Goal: Information Seeking & Learning: Learn about a topic

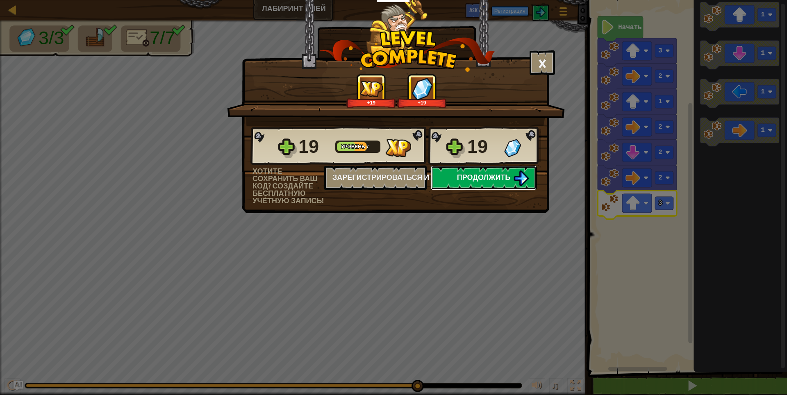
click at [499, 174] on span "Продолжить" at bounding box center [484, 177] width 54 height 10
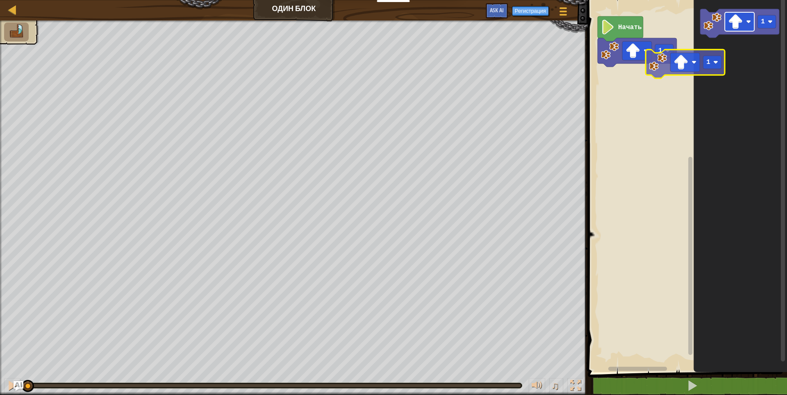
click at [613, 79] on div "1 Начать 1 1" at bounding box center [686, 184] width 202 height 376
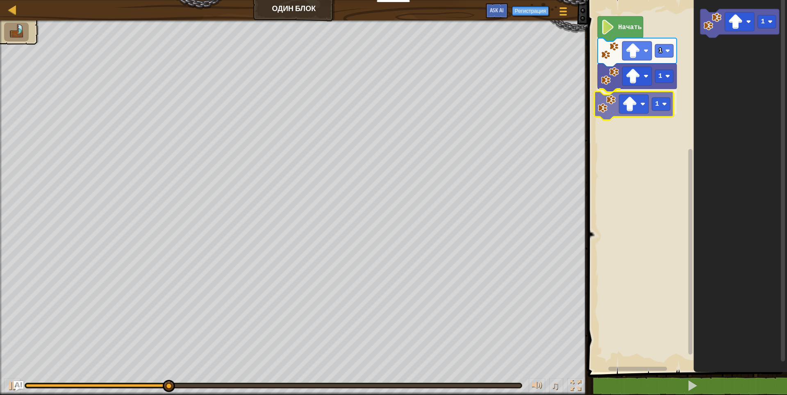
click at [649, 100] on div "1 1 1 Начать 1 1" at bounding box center [686, 184] width 202 height 376
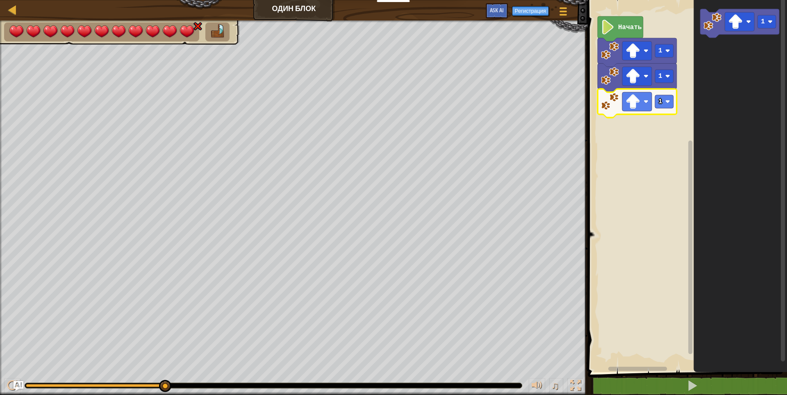
click at [218, 34] on div at bounding box center [294, 207] width 588 height 375
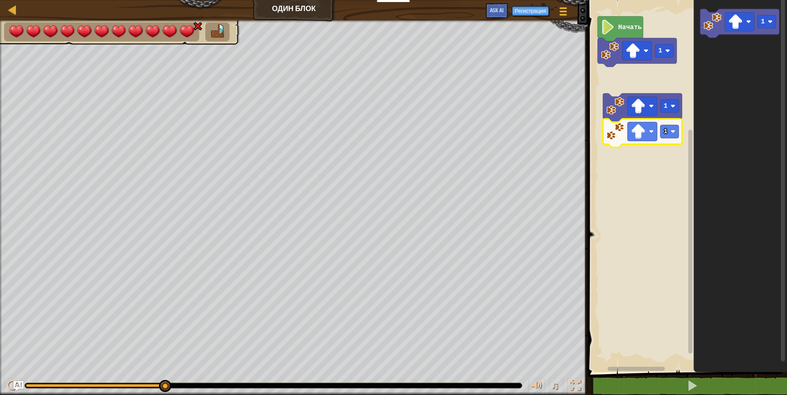
click at [650, 120] on icon "Рабочая область Blockly" at bounding box center [642, 133] width 79 height 29
click at [649, 117] on icon "Рабочая область Blockly" at bounding box center [642, 107] width 79 height 29
click at [647, 113] on rect "Рабочая область Blockly" at bounding box center [643, 106] width 30 height 19
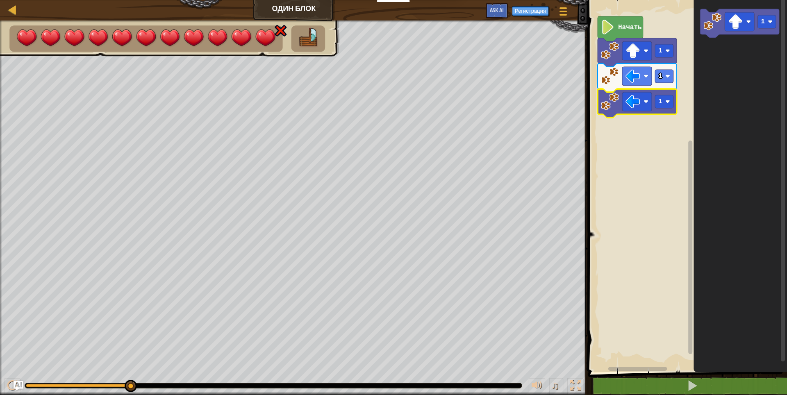
click at [639, 86] on icon "Рабочая область Blockly" at bounding box center [637, 78] width 79 height 29
click at [639, 84] on rect "Рабочая область Blockly" at bounding box center [637, 76] width 30 height 19
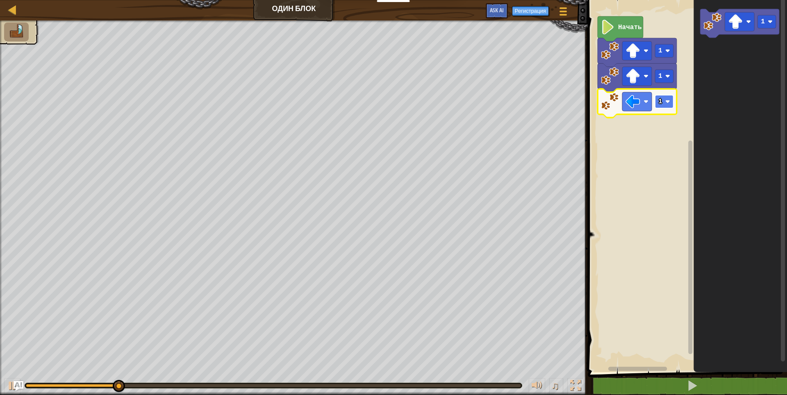
click at [663, 104] on rect "Рабочая область Blockly" at bounding box center [664, 101] width 18 height 13
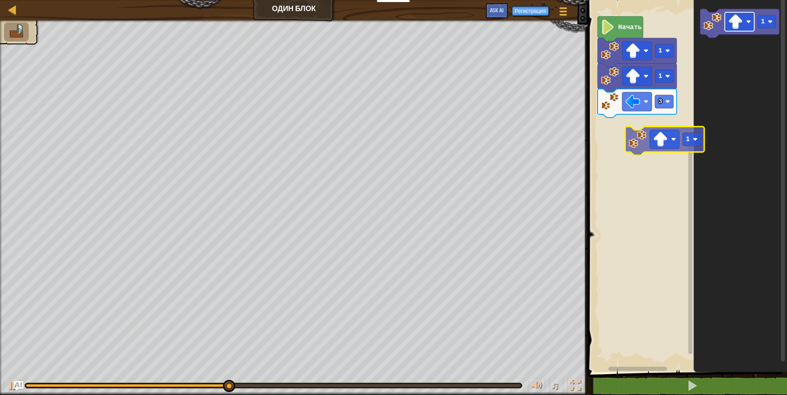
click at [655, 159] on div "Начать 1 1 3 1 1" at bounding box center [686, 184] width 202 height 376
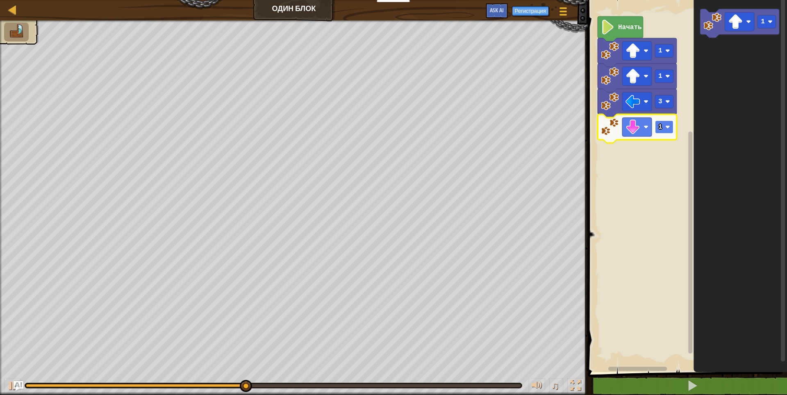
click at [662, 130] on text "1" at bounding box center [660, 126] width 4 height 7
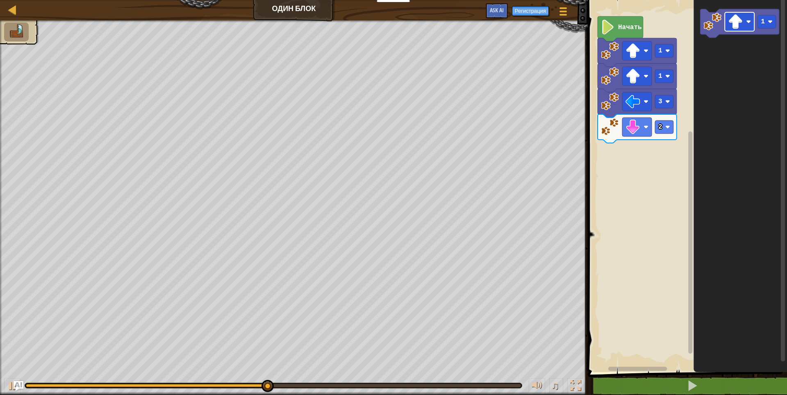
click at [678, 134] on div "Начать 1 1 3 2 1" at bounding box center [686, 184] width 202 height 376
click at [785, 16] on div "Начать 1 1 3 2 1 1" at bounding box center [686, 184] width 202 height 376
click at [741, 23] on image "Рабочая область Blockly" at bounding box center [735, 21] width 15 height 15
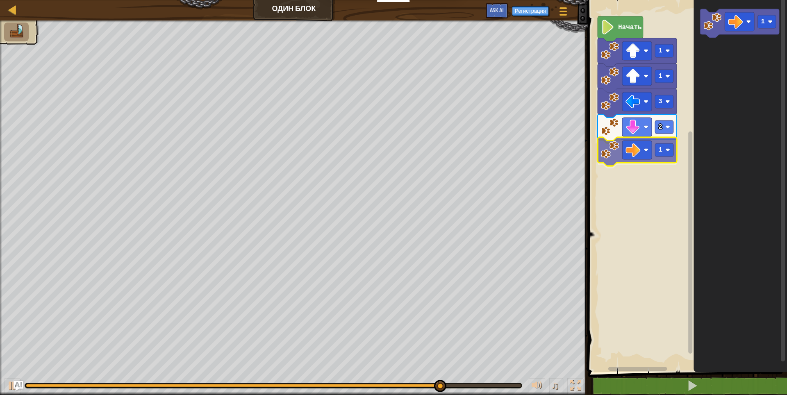
click at [596, 165] on div "Начать 1 1 3 2 1 1 1" at bounding box center [686, 184] width 202 height 376
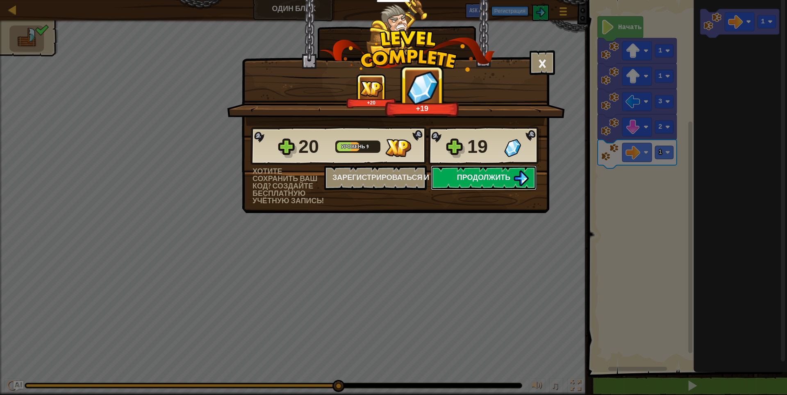
click at [472, 187] on button "Продолжить" at bounding box center [484, 178] width 106 height 25
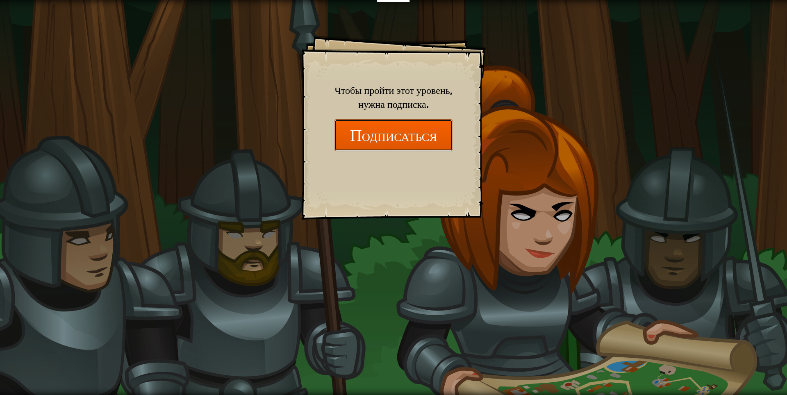
click at [405, 137] on button "Подписаться" at bounding box center [393, 135] width 119 height 32
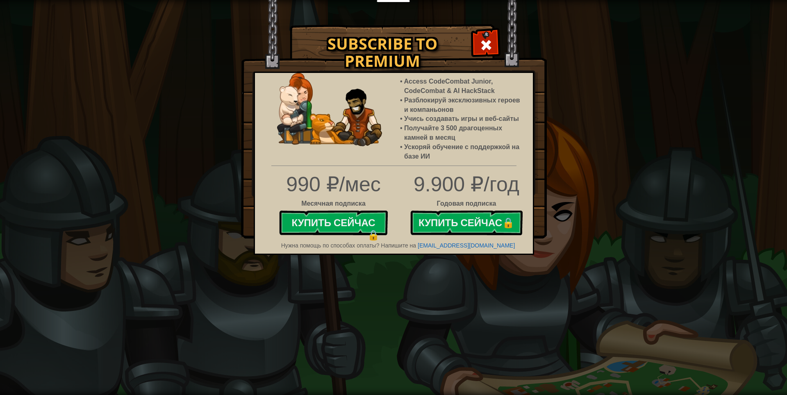
click at [502, 42] on img at bounding box center [394, 119] width 306 height 239
click at [482, 39] on span at bounding box center [486, 45] width 13 height 13
